Goal: Information Seeking & Learning: Learn about a topic

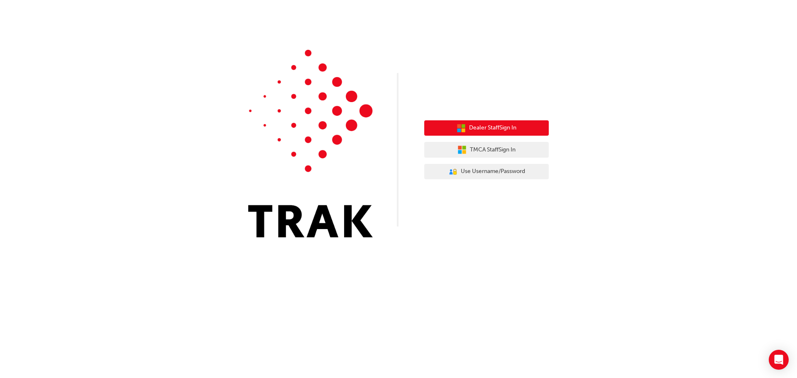
click at [486, 130] on span "Dealer Staff Sign In" at bounding box center [492, 128] width 47 height 10
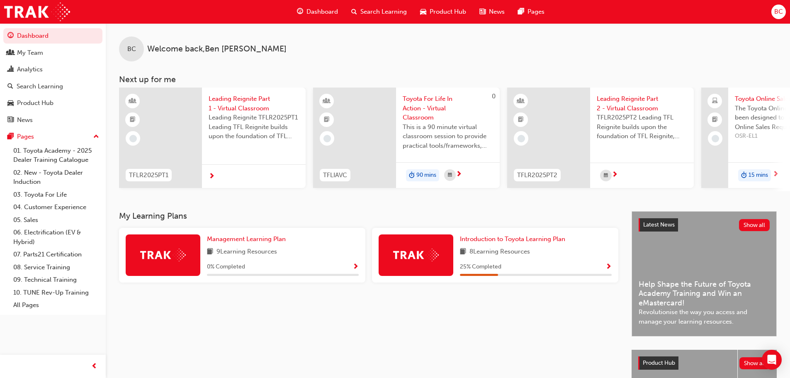
click at [387, 10] on span "Search Learning" at bounding box center [384, 12] width 46 height 10
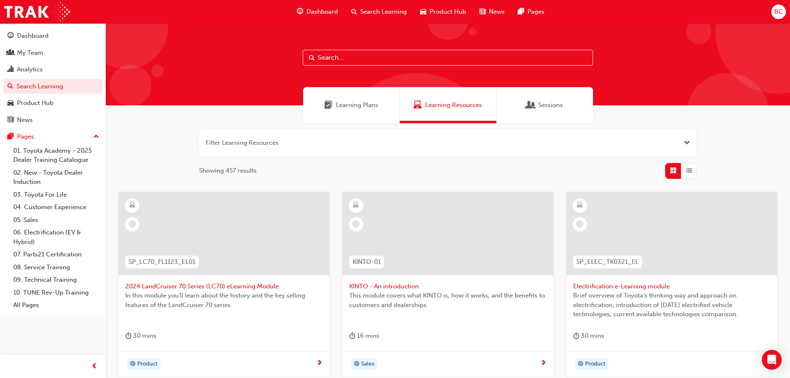
click at [229, 145] on button "button" at bounding box center [448, 143] width 498 height 27
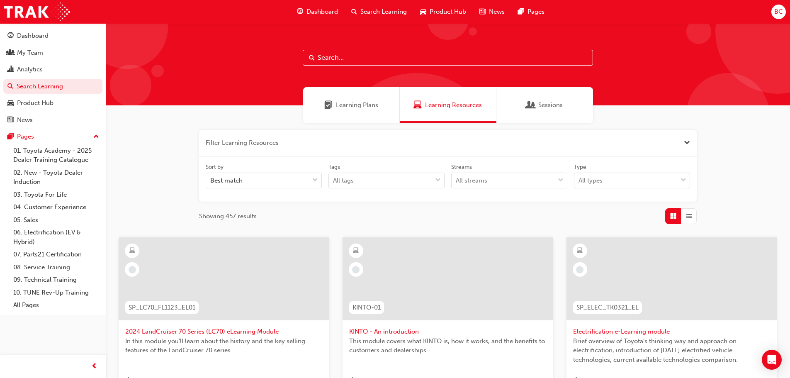
click at [340, 61] on input "text" at bounding box center [448, 58] width 290 height 16
type input "acl"
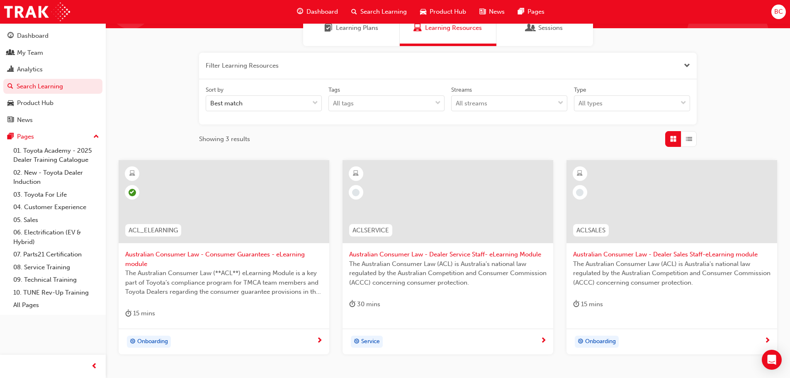
scroll to position [83, 0]
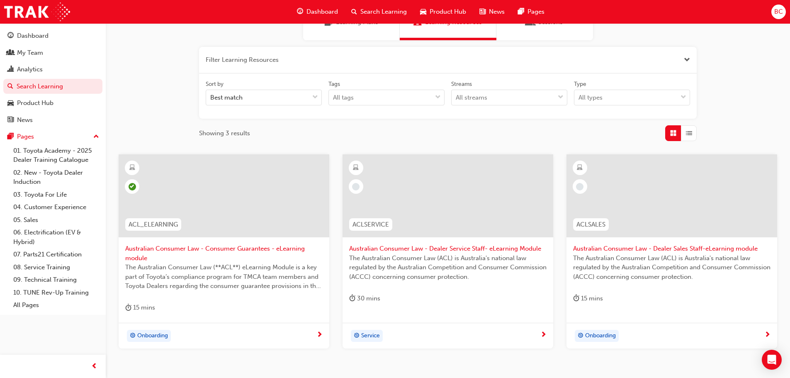
click at [230, 249] on span "Australian Consumer Law - Consumer Guarantees - eLearning module" at bounding box center [223, 253] width 197 height 19
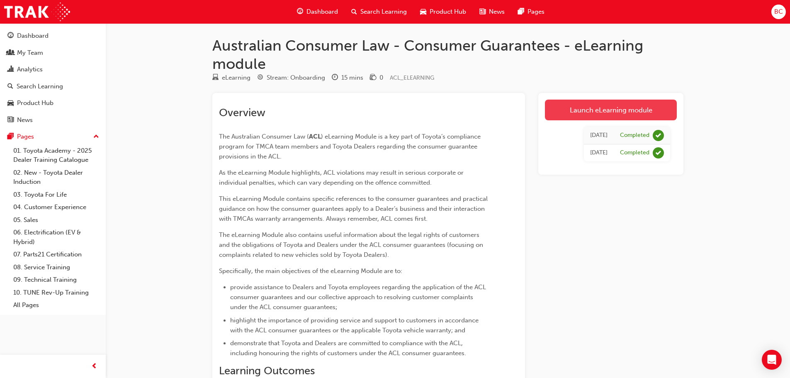
click at [607, 110] on link "Launch eLearning module" at bounding box center [611, 110] width 132 height 21
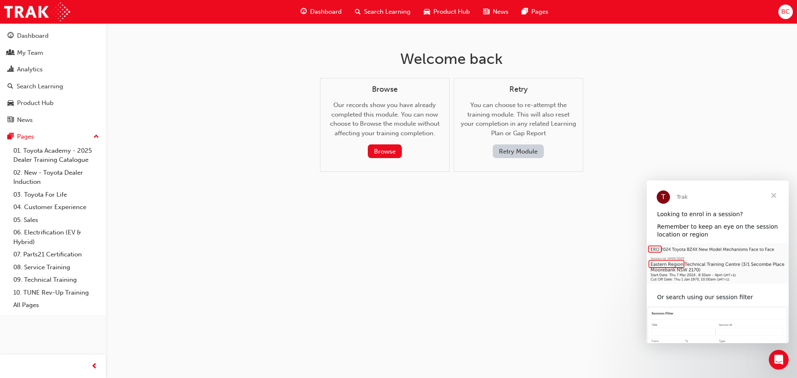
click at [506, 152] on button "Retry Module" at bounding box center [517, 151] width 51 height 14
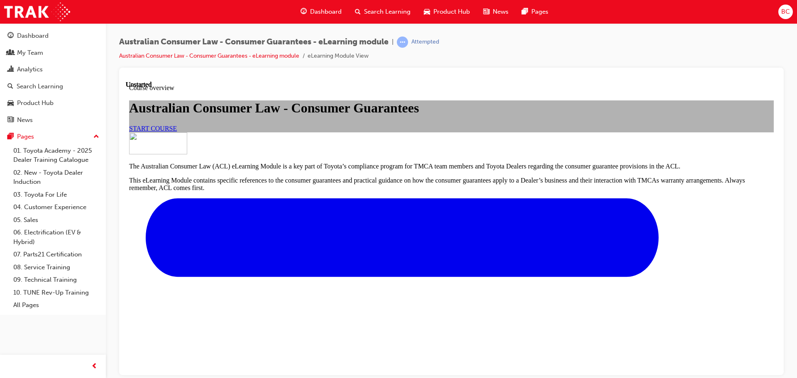
click at [177, 132] on span "START COURSE" at bounding box center [153, 127] width 48 height 7
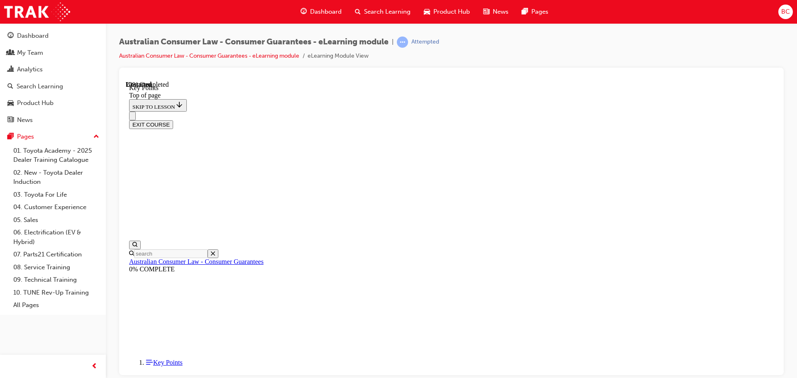
scroll to position [26, 0]
